Goal: Navigation & Orientation: Understand site structure

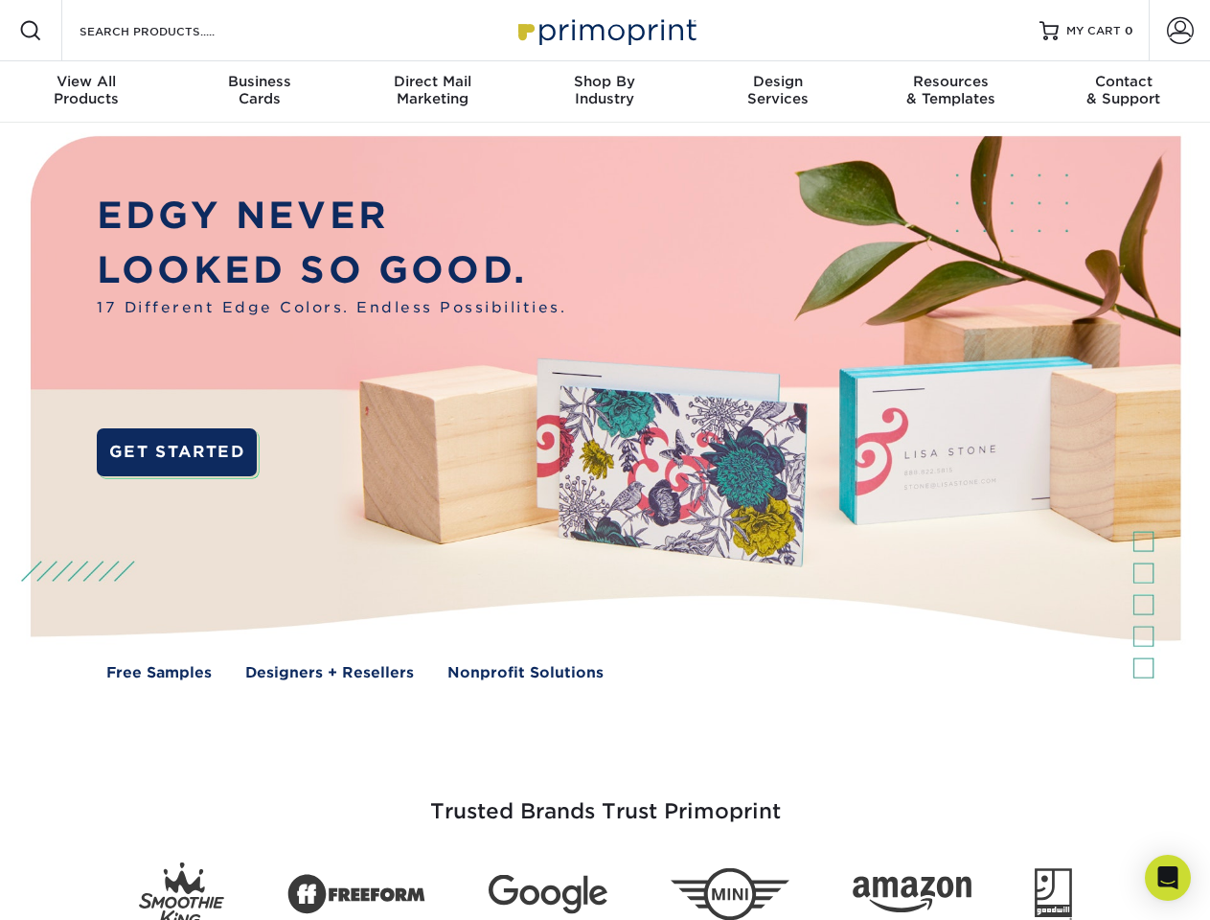
click at [605, 460] on img at bounding box center [605, 422] width 1198 height 599
click at [31, 31] on span at bounding box center [30, 30] width 23 height 23
click at [1180, 31] on span at bounding box center [1180, 30] width 27 height 27
click at [86, 92] on div "View All Products" at bounding box center [86, 90] width 172 height 34
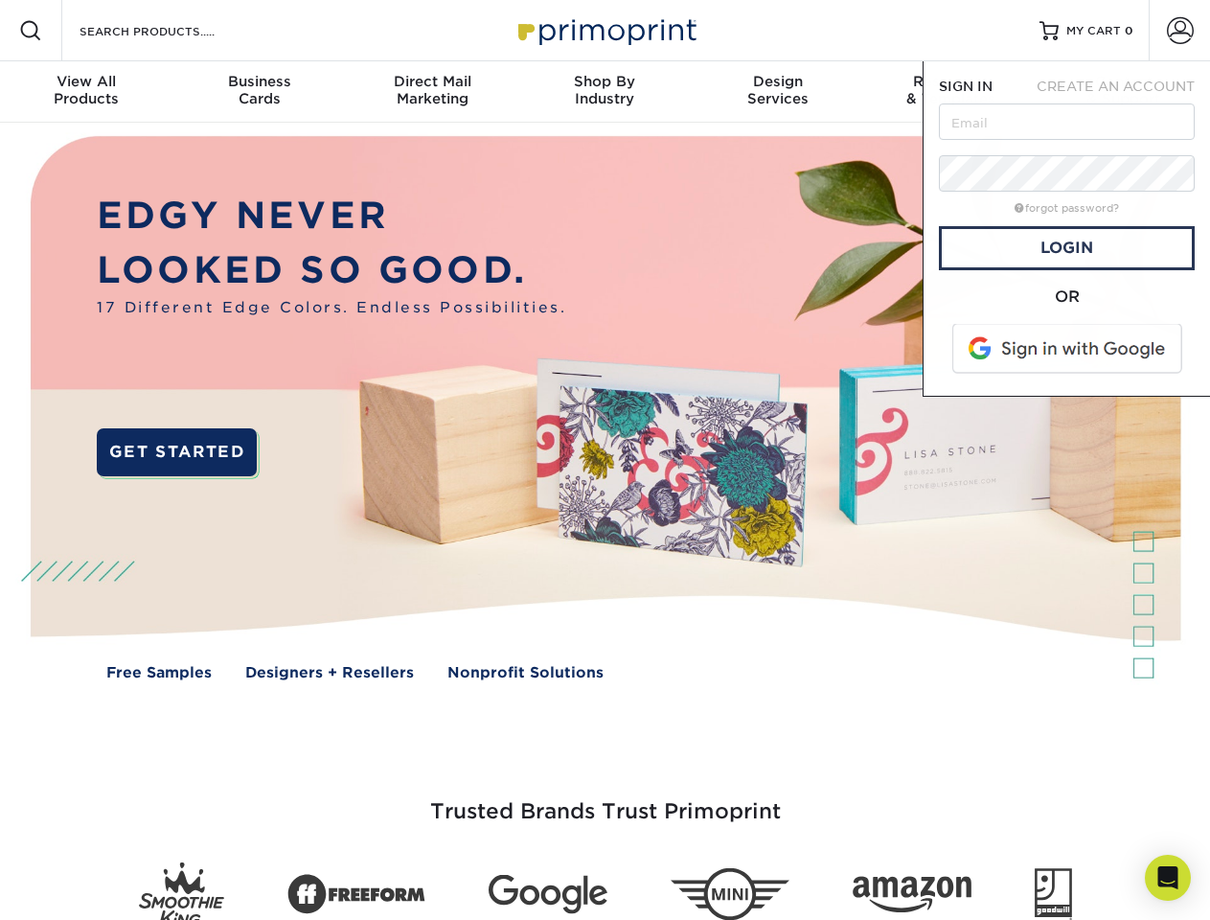
click at [259, 92] on div "Business Cards" at bounding box center [258, 90] width 172 height 34
click at [432, 92] on div "Direct Mail Marketing" at bounding box center [432, 90] width 172 height 34
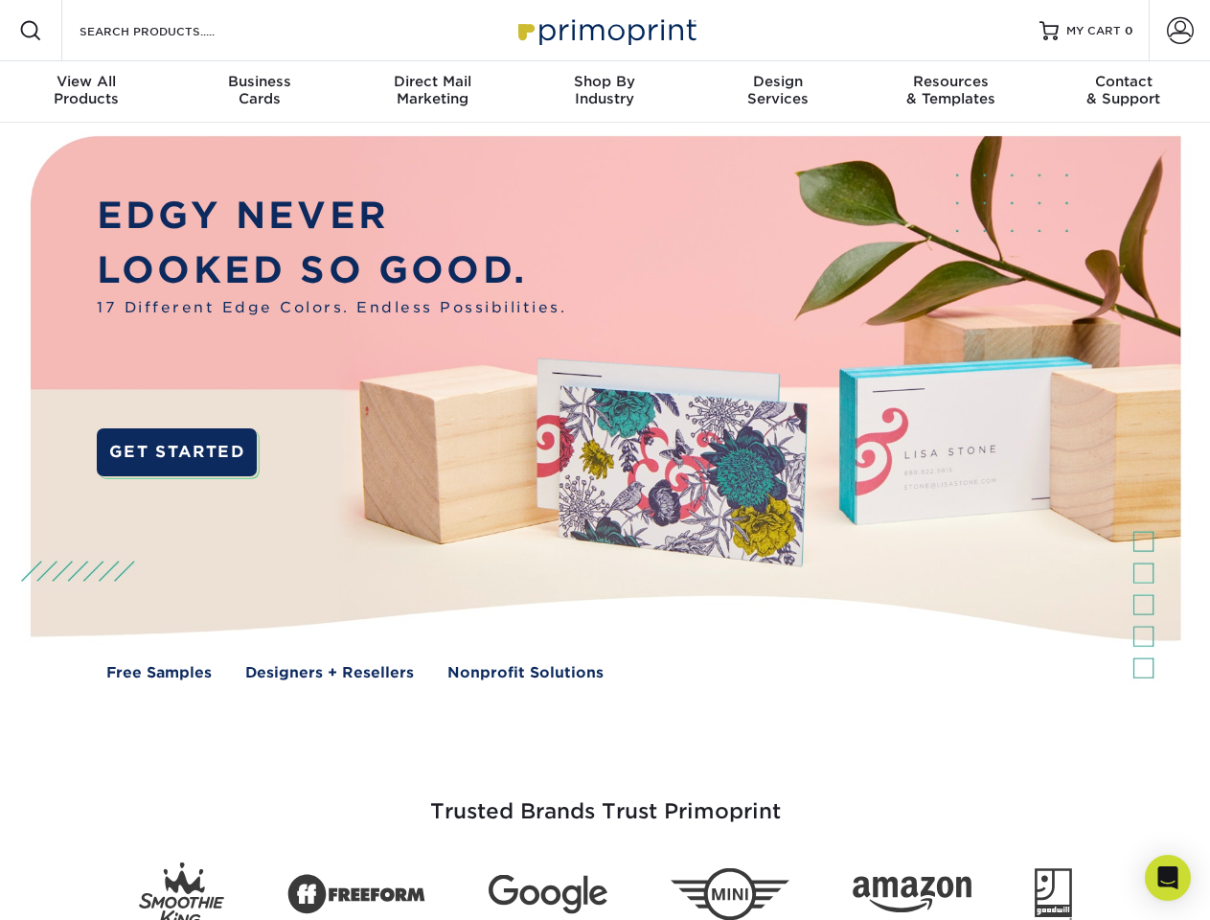
click at [605, 92] on div "Shop By Industry" at bounding box center [604, 90] width 172 height 34
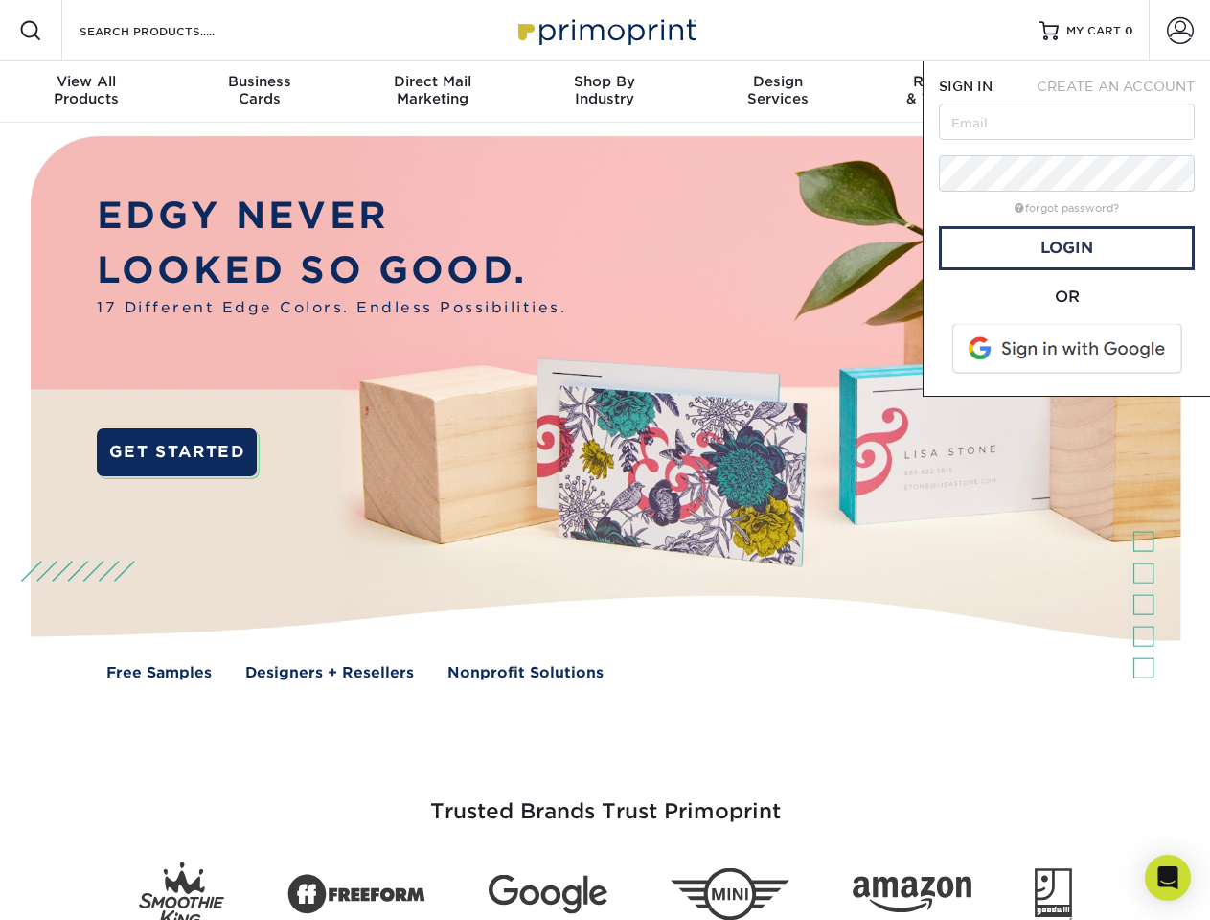
click at [778, 92] on div "Design Services" at bounding box center [778, 90] width 172 height 34
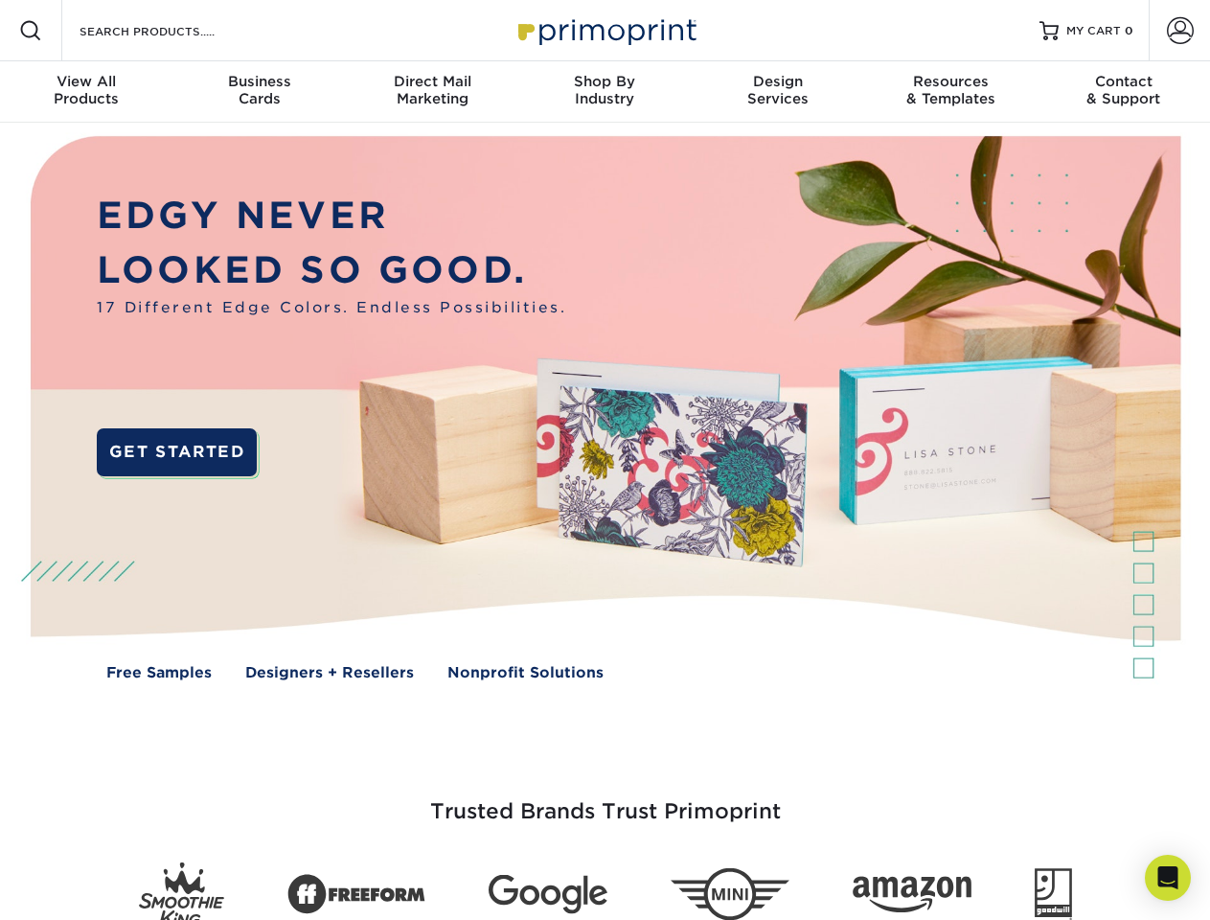
click at [951, 92] on span "SIGN IN" at bounding box center [966, 86] width 54 height 15
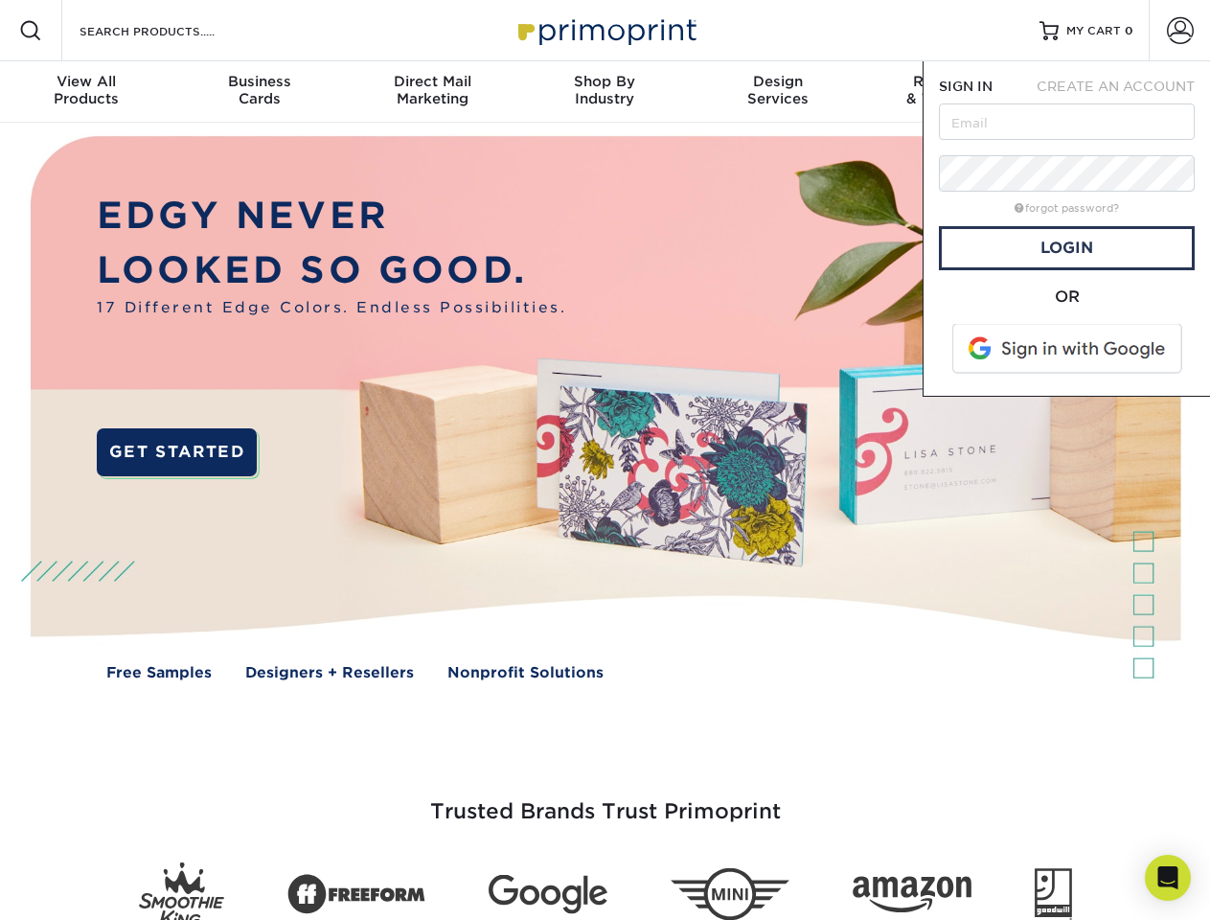
click at [1124, 92] on div "Contact & Support" at bounding box center [1124, 90] width 172 height 34
